Goal: Task Accomplishment & Management: Manage account settings

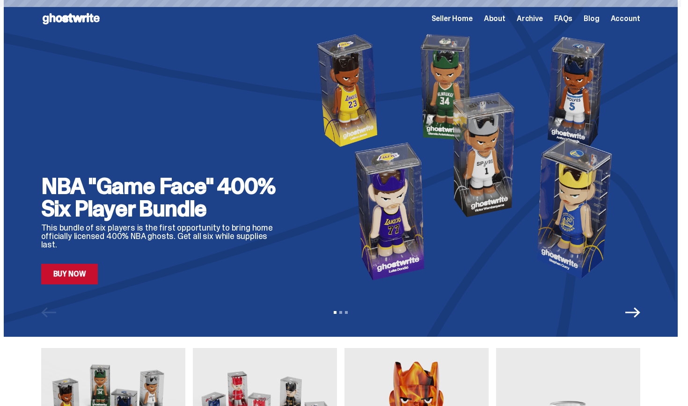
click at [466, 22] on span "Seller Home" at bounding box center [452, 18] width 41 height 7
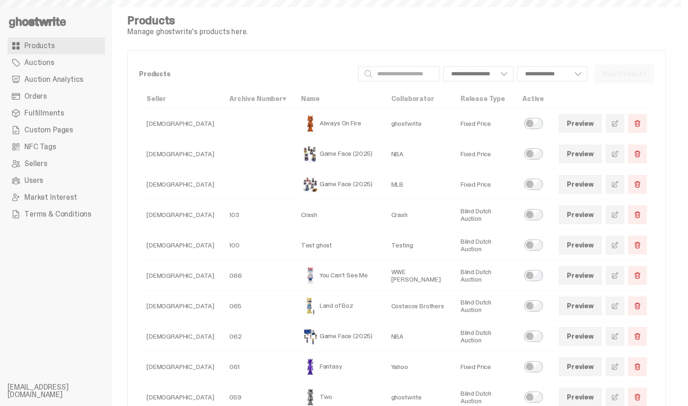
select select
click at [42, 96] on span "Orders" at bounding box center [35, 96] width 22 height 7
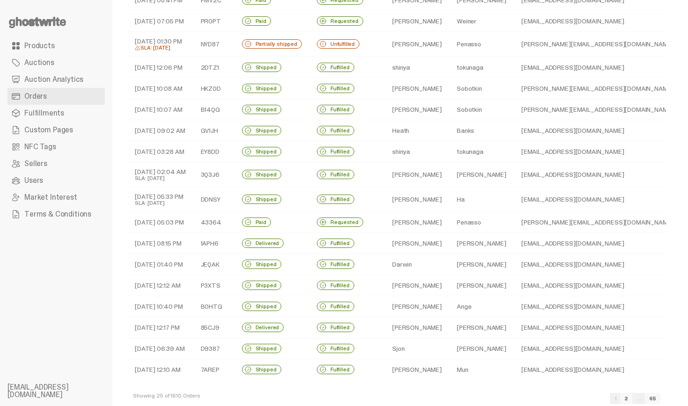
scroll to position [233, 0]
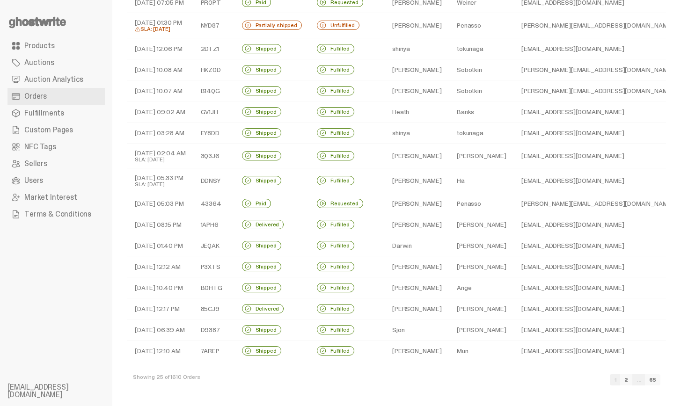
click at [632, 382] on link "2" at bounding box center [626, 380] width 12 height 11
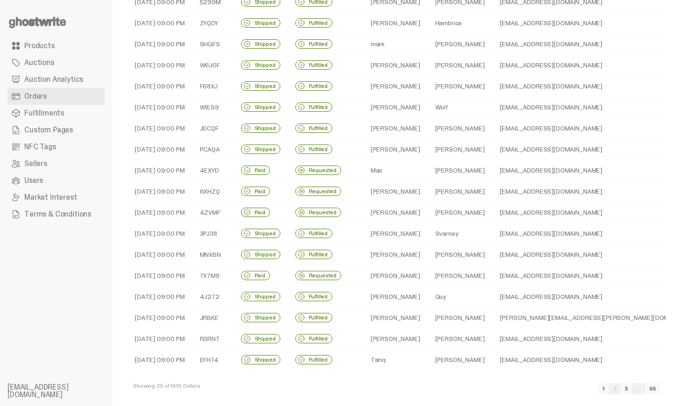
scroll to position [221, 0]
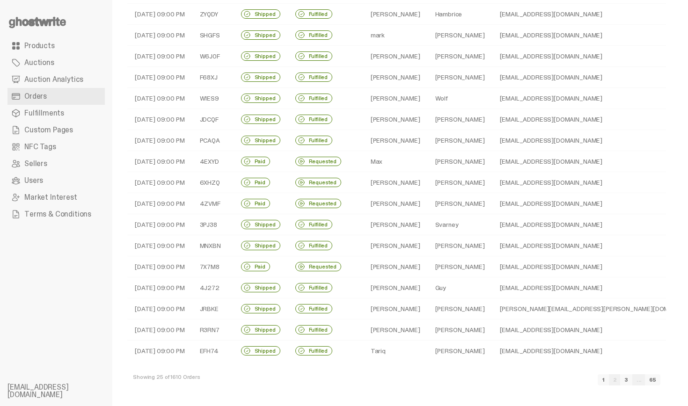
click at [632, 381] on link "3" at bounding box center [626, 380] width 12 height 11
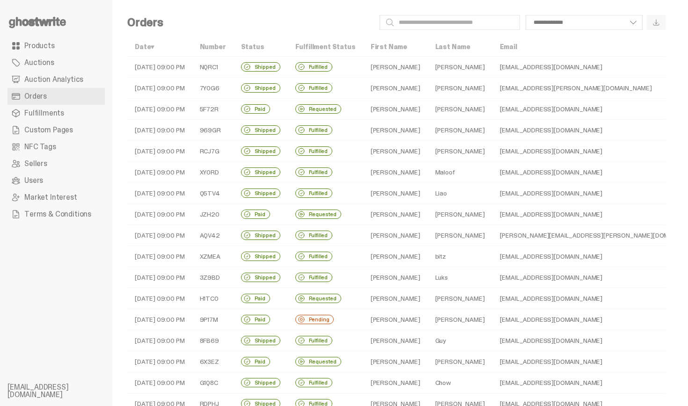
scroll to position [221, 0]
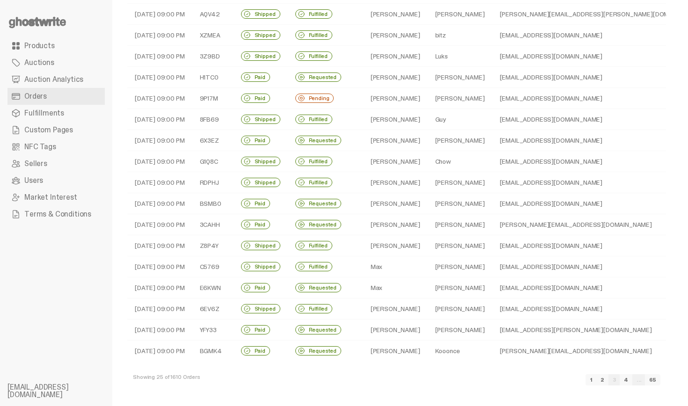
click at [521, 109] on td "[EMAIL_ADDRESS][DOMAIN_NAME]" at bounding box center [600, 119] width 217 height 21
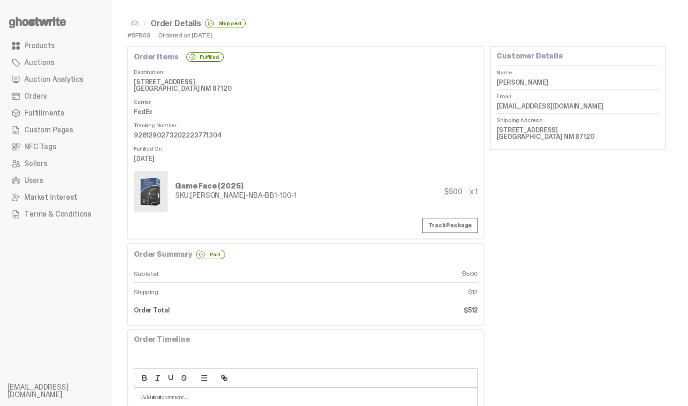
click at [130, 22] on link at bounding box center [132, 23] width 11 height 7
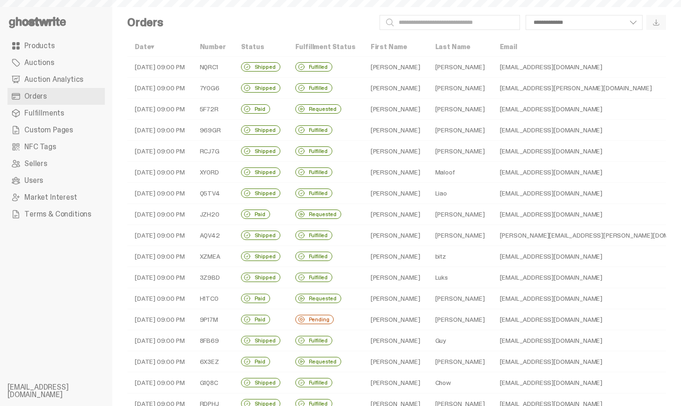
scroll to position [221, 0]
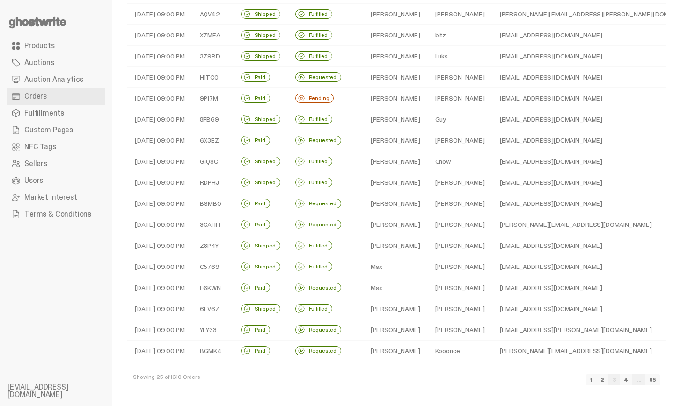
click at [492, 100] on td "[EMAIL_ADDRESS][DOMAIN_NAME]" at bounding box center [600, 98] width 217 height 21
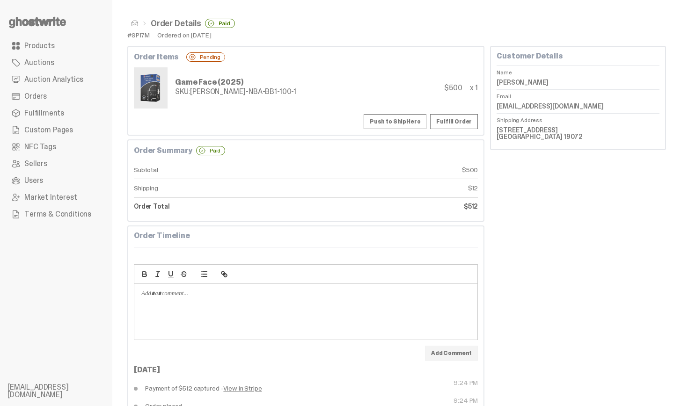
click at [425, 119] on button "Push to ShipHero" at bounding box center [395, 121] width 63 height 15
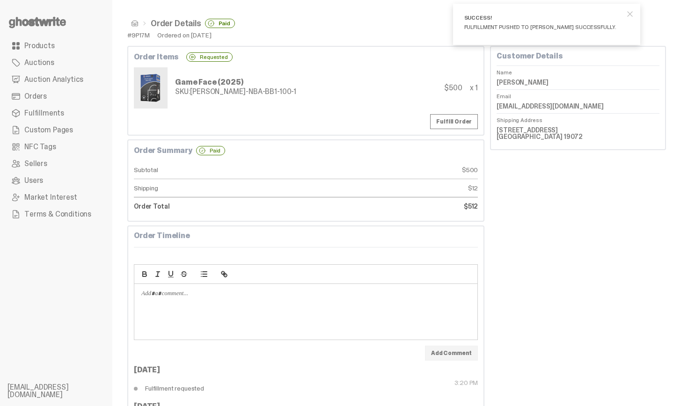
click at [635, 7] on button "close" at bounding box center [630, 14] width 17 height 17
click at [522, 83] on dd "[PERSON_NAME]" at bounding box center [578, 82] width 163 height 14
copy dl "[PERSON_NAME]"
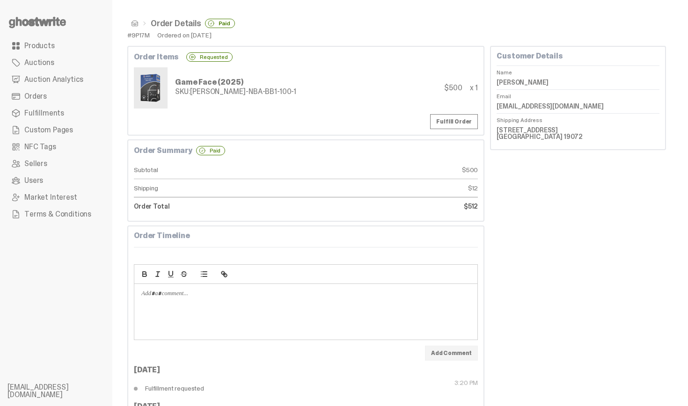
click at [244, 88] on div "SKU: [PERSON_NAME]-NBA-BB1-100-1" at bounding box center [235, 91] width 121 height 7
click at [135, 23] on span at bounding box center [134, 23] width 7 height 7
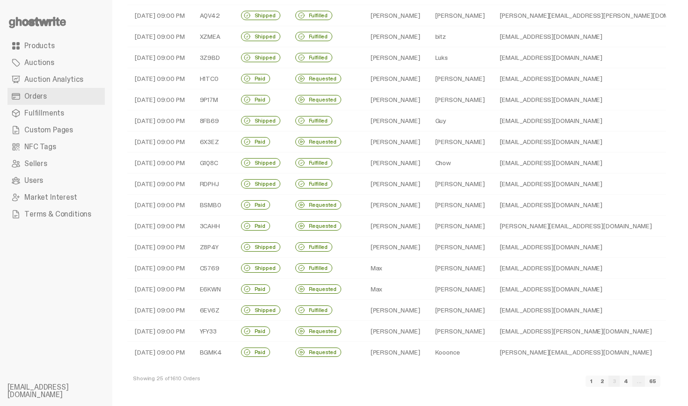
scroll to position [221, 0]
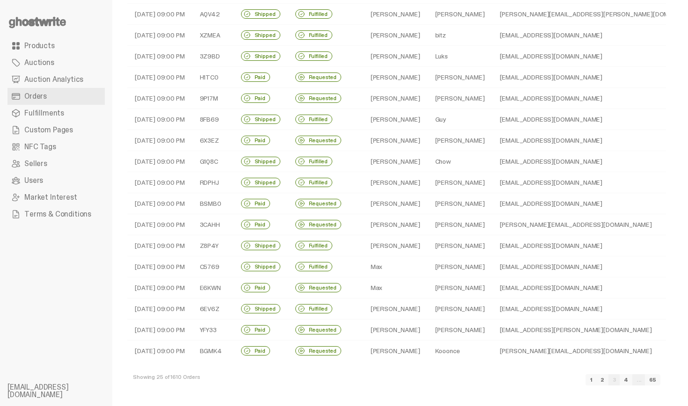
click at [632, 380] on link "4" at bounding box center [626, 380] width 13 height 11
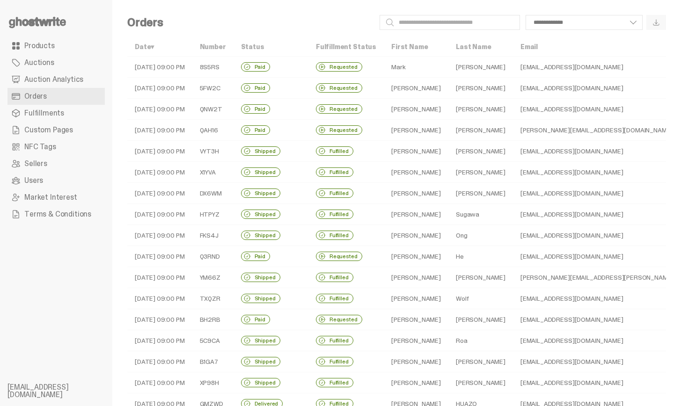
scroll to position [221, 0]
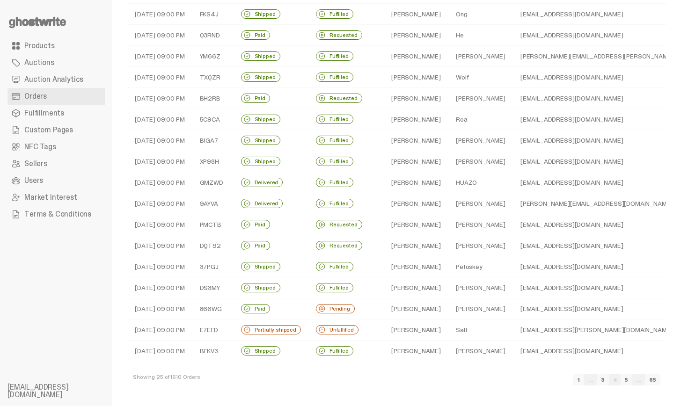
click at [632, 379] on link "5" at bounding box center [627, 380] width 12 height 11
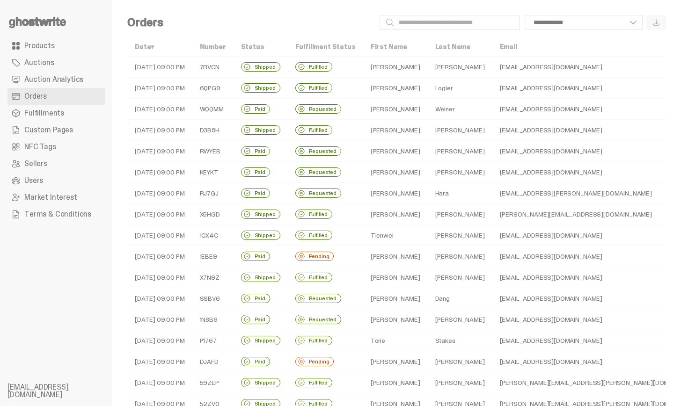
scroll to position [221, 0]
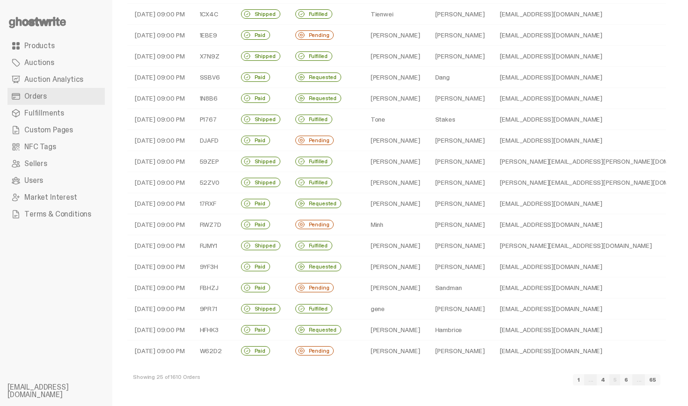
click at [534, 224] on td "[EMAIL_ADDRESS][DOMAIN_NAME]" at bounding box center [600, 224] width 217 height 21
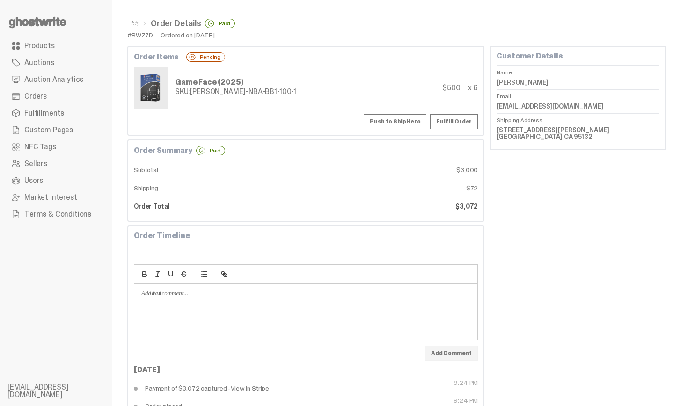
click at [423, 76] on div "Game Face (2025) SKU: [PERSON_NAME]-NBA-BB1-100-1 $500 x 6" at bounding box center [306, 87] width 344 height 41
click at [135, 21] on span at bounding box center [134, 23] width 7 height 7
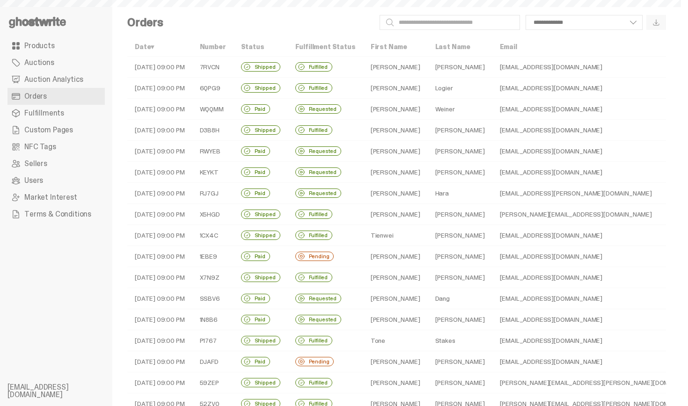
scroll to position [221, 0]
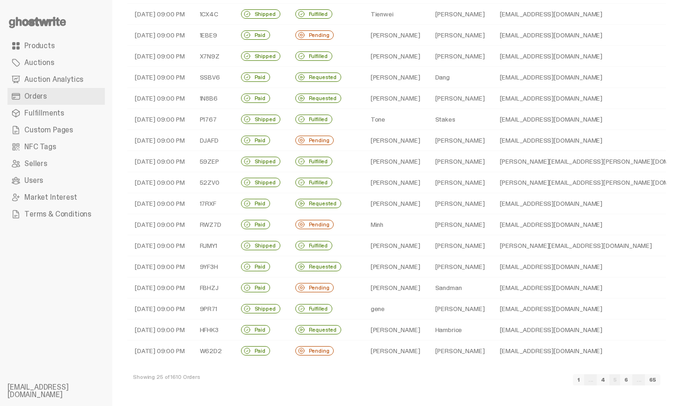
click at [632, 380] on link "6" at bounding box center [626, 380] width 12 height 11
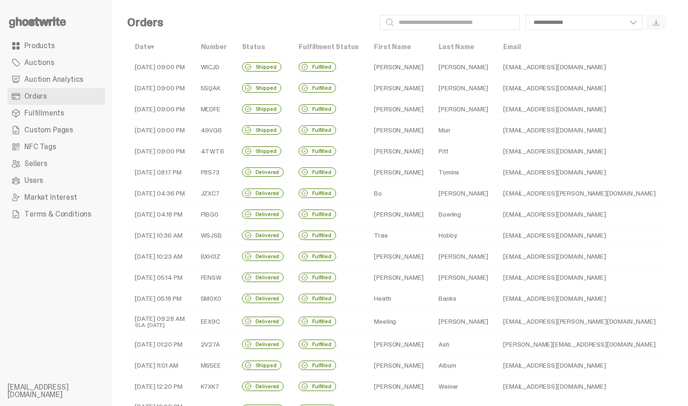
scroll to position [244, 0]
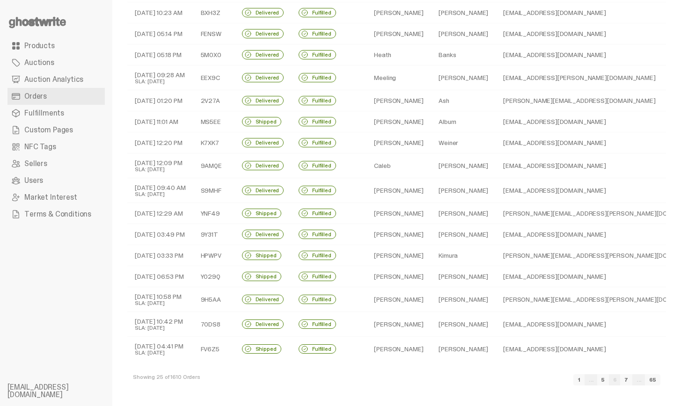
click at [632, 380] on link "7" at bounding box center [626, 380] width 12 height 11
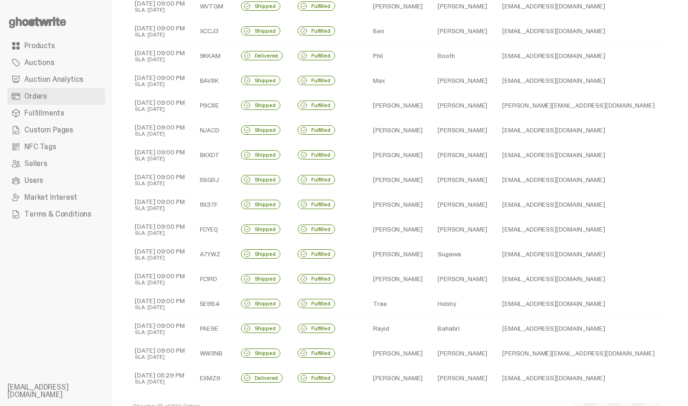
scroll to position [315, 0]
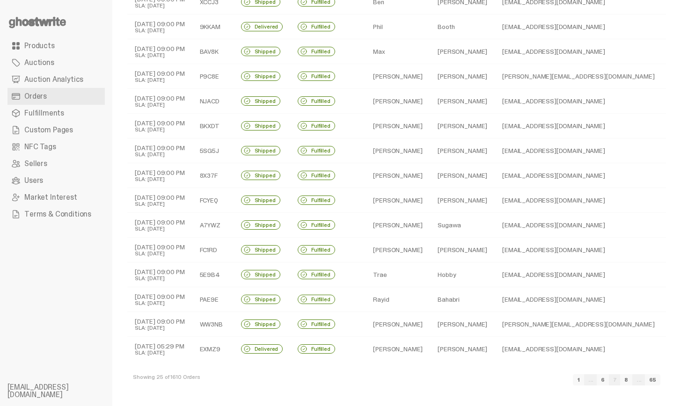
drag, startPoint x: 688, startPoint y: 303, endPoint x: 685, endPoint y: 393, distance: 89.9
click at [584, 380] on link "1" at bounding box center [578, 380] width 11 height 11
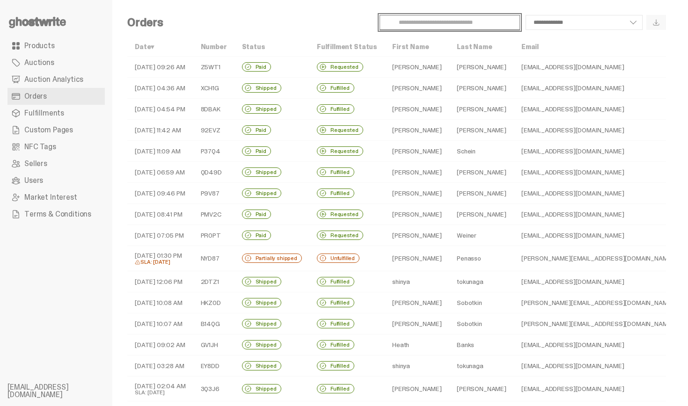
click at [433, 22] on input "Search" at bounding box center [450, 22] width 140 height 15
paste input "*********"
type input "*********"
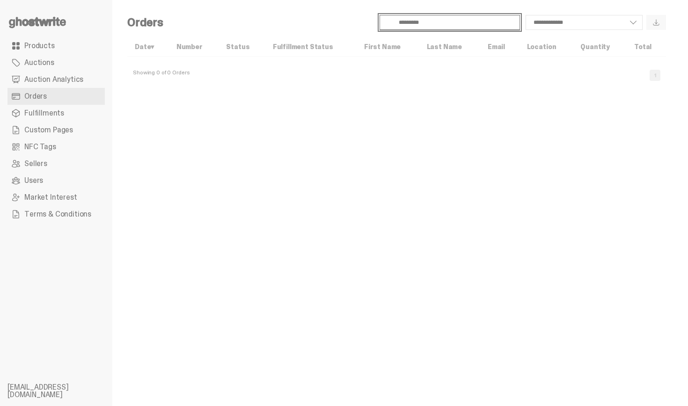
click at [433, 22] on input "*********" at bounding box center [450, 22] width 140 height 15
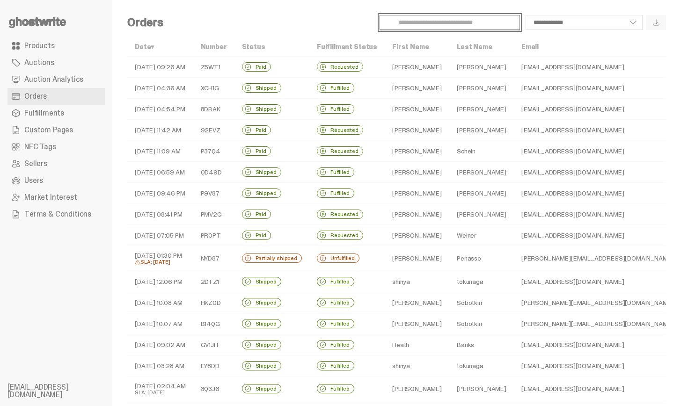
type input "*"
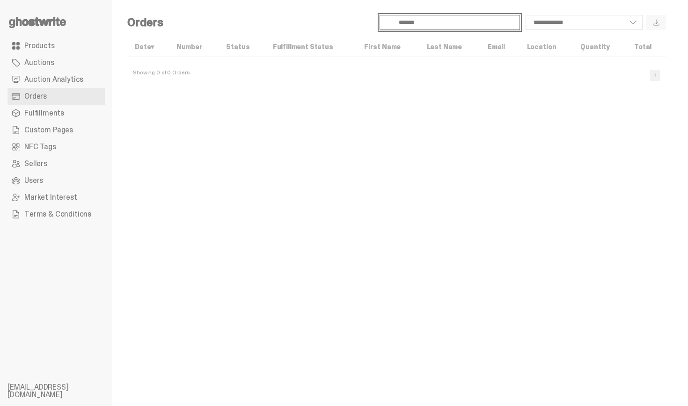
click at [452, 26] on input "*******" at bounding box center [450, 22] width 140 height 15
type input "**********"
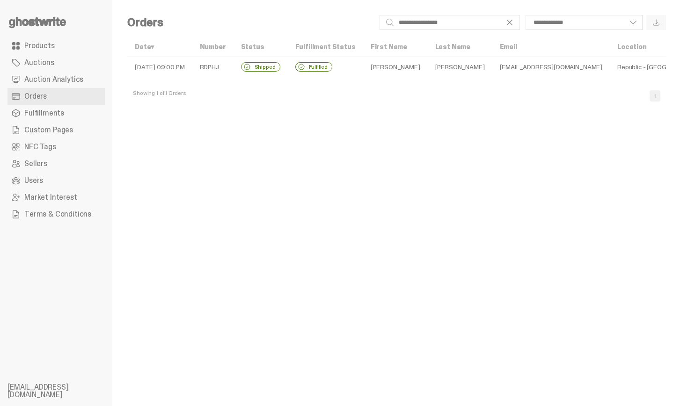
click at [397, 64] on td "[PERSON_NAME]" at bounding box center [395, 67] width 65 height 21
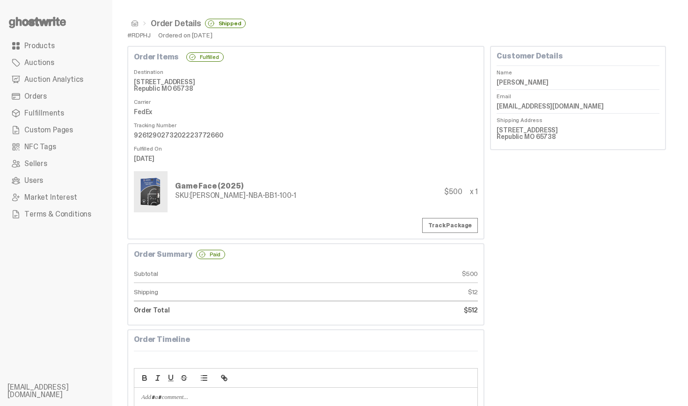
click at [375, 115] on dd "FedEx" at bounding box center [306, 112] width 344 height 14
click at [239, 81] on dd "[STREET_ADDRESS] Republic MO 65738" at bounding box center [306, 85] width 344 height 21
click at [196, 137] on dd "9261290273202223772660" at bounding box center [306, 135] width 344 height 14
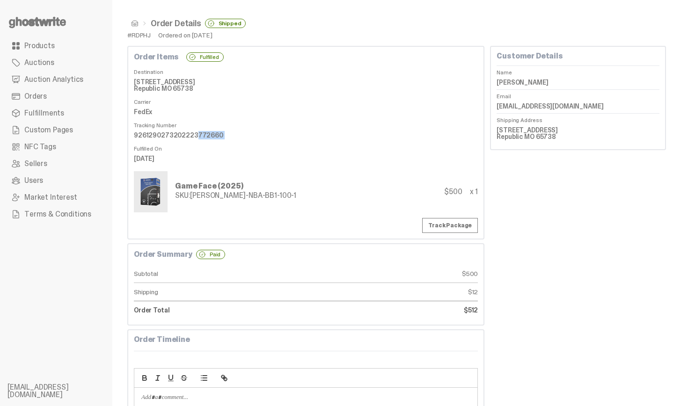
click at [196, 137] on dd "9261290273202223772660" at bounding box center [306, 135] width 344 height 14
copy dl "9261290273202223772660"
click at [537, 82] on dd "[PERSON_NAME]" at bounding box center [578, 82] width 163 height 14
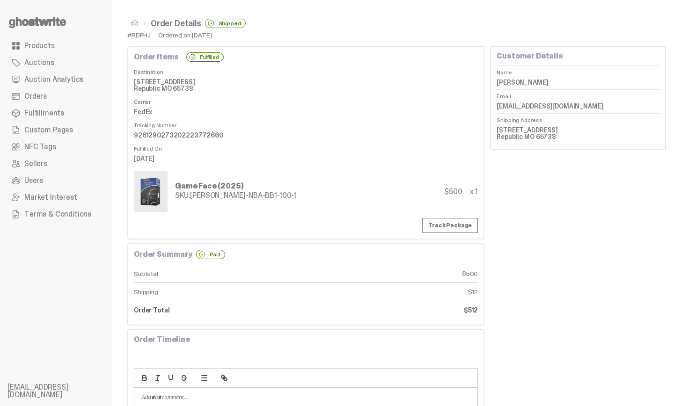
copy dl "[PERSON_NAME]"
click at [202, 134] on dd "9261290273202223772660" at bounding box center [306, 135] width 344 height 14
copy dd "9261290273202223772660"
click at [377, 69] on dt "Destination" at bounding box center [306, 70] width 344 height 9
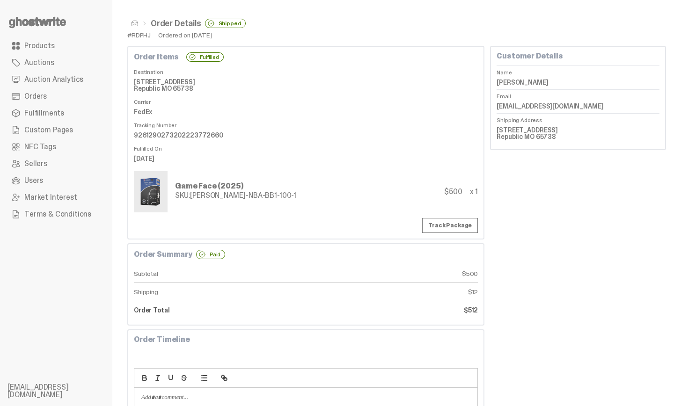
click at [138, 34] on div "#RDPHJ" at bounding box center [138, 35] width 23 height 7
copy div "RDPHJ"
click at [228, 130] on dd "9261290273202223772660" at bounding box center [306, 135] width 344 height 14
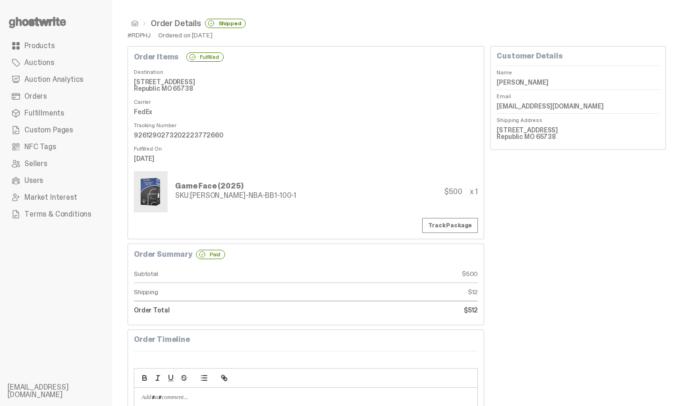
copy dd "9261290273202223772660"
